Goal: Check status: Check status

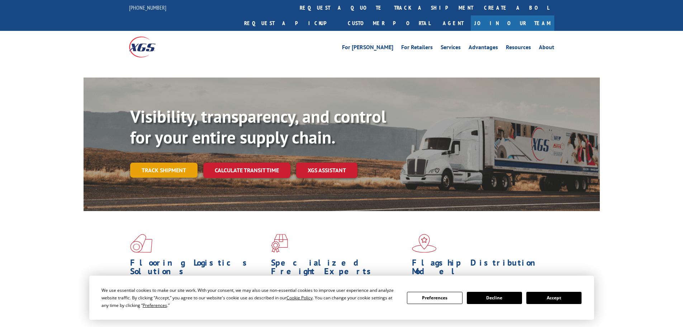
click at [172, 163] on link "Track shipment" at bounding box center [163, 170] width 67 height 15
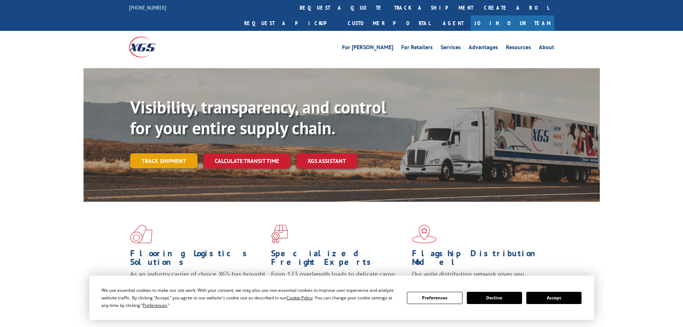
click at [172, 153] on link "Track shipment" at bounding box center [163, 160] width 67 height 15
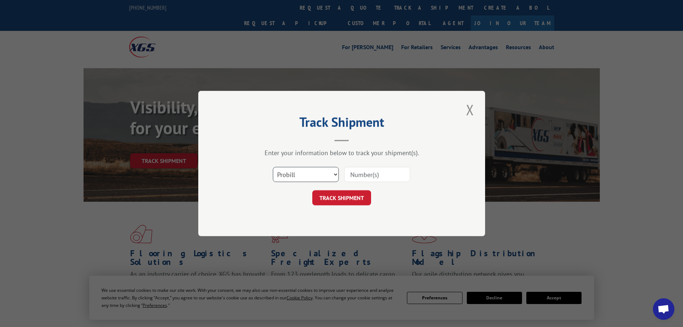
click at [318, 174] on select "Select category... Probill BOL PO" at bounding box center [306, 174] width 66 height 15
select select "bol"
click at [273, 167] on select "Select category... Probill BOL PO" at bounding box center [306, 174] width 66 height 15
click at [358, 177] on input at bounding box center [377, 174] width 66 height 15
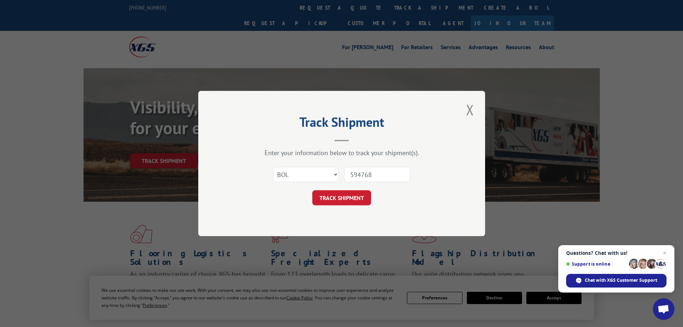
type input "5947685"
click button "TRACK SHIPMENT" at bounding box center [342, 197] width 59 height 15
